Goal: Task Accomplishment & Management: Complete application form

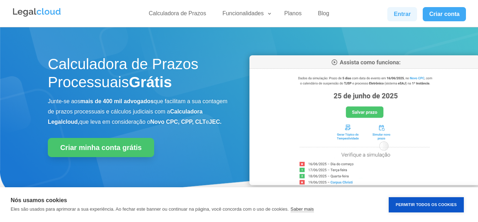
click at [400, 16] on link "Entrar" at bounding box center [403, 14] width 30 height 14
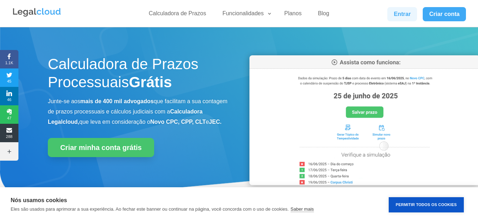
click at [409, 14] on link "Entrar" at bounding box center [403, 14] width 30 height 14
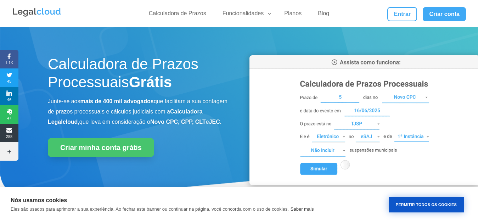
click at [440, 202] on button "Permitir Todos os Cookies" at bounding box center [426, 204] width 75 height 15
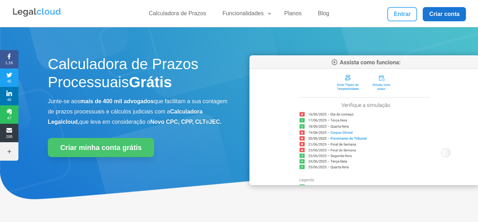
click at [445, 11] on link "Criar conta" at bounding box center [444, 14] width 43 height 14
